Goal: Information Seeking & Learning: Stay updated

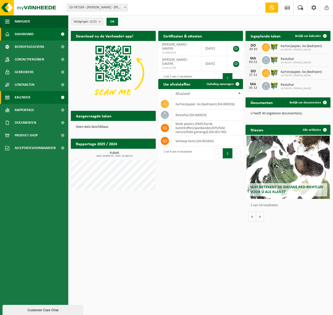
click at [25, 96] on span "Kalender" at bounding box center [23, 97] width 16 height 13
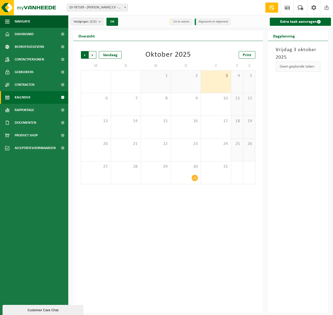
click at [94, 55] on span "Volgende" at bounding box center [93, 55] width 8 height 8
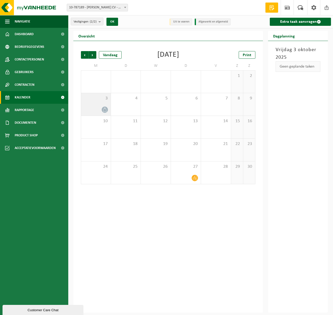
click at [107, 110] on span at bounding box center [105, 110] width 6 height 6
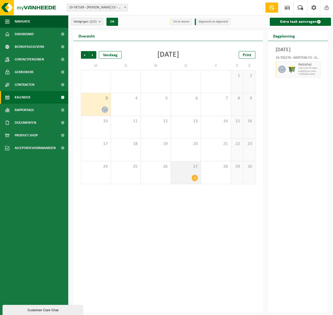
click at [196, 178] on icon at bounding box center [195, 178] width 4 height 4
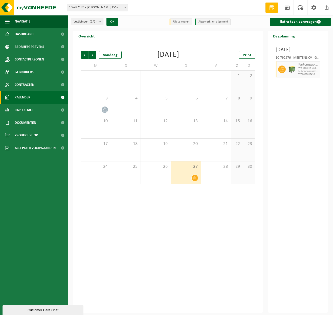
click at [80, 53] on div "Vorige Volgende Vandaag November 2025 Print M D W D V Z Z 27 28 29 30 31 1 2 3 …" at bounding box center [168, 117] width 180 height 143
click at [85, 54] on span "Vorige" at bounding box center [85, 55] width 8 height 8
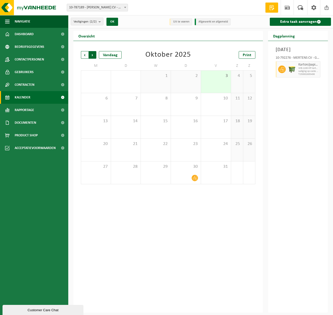
click at [86, 55] on span "Vorige" at bounding box center [85, 55] width 8 height 8
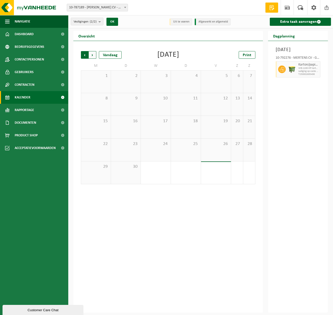
click at [94, 54] on span "Volgende" at bounding box center [93, 55] width 8 height 8
click at [94, 55] on span "Volgende" at bounding box center [93, 55] width 8 height 8
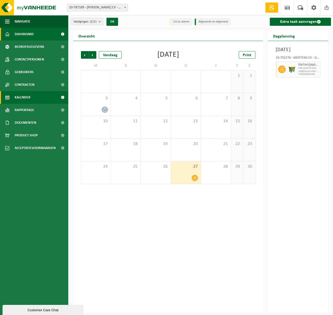
click at [32, 35] on span "Dashboard" at bounding box center [24, 34] width 19 height 13
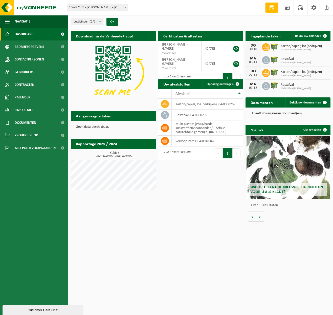
click at [277, 187] on span "Wat betekent de nieuwe RED-richtlijn voor u als klant?" at bounding box center [287, 189] width 73 height 9
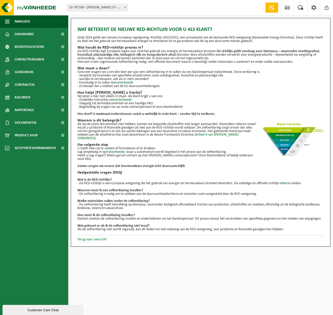
click at [86, 239] on link "Terug naar overzicht" at bounding box center [91, 240] width 29 height 4
